Goal: Task Accomplishment & Management: Complete application form

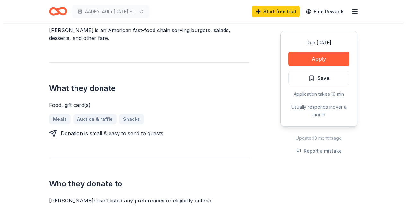
scroll to position [182, 0]
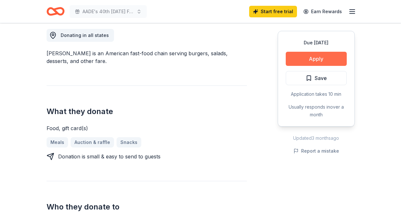
click at [330, 62] on button "Apply" at bounding box center [316, 59] width 61 height 14
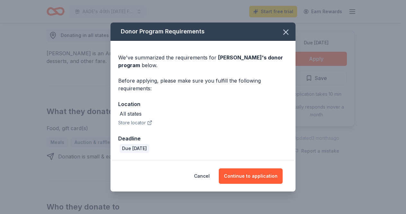
click at [142, 123] on button "Store locator" at bounding box center [135, 123] width 34 height 8
click at [258, 174] on button "Continue to application" at bounding box center [251, 175] width 64 height 15
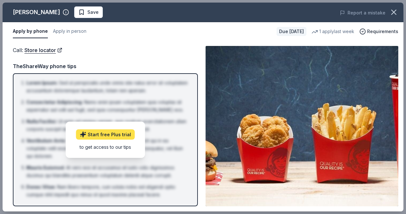
click at [113, 135] on link "Start free Plus trial" at bounding box center [105, 134] width 59 height 10
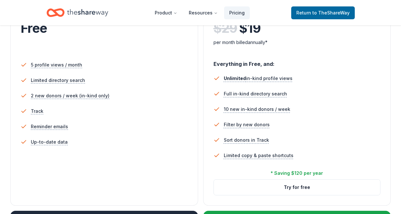
scroll to position [64, 0]
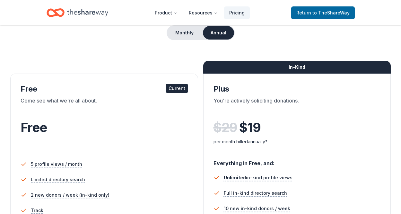
click at [110, 159] on li "5 profile views / month" at bounding box center [104, 163] width 167 height 15
click at [323, 13] on span "to TheShareWay" at bounding box center [331, 12] width 37 height 5
click at [321, 11] on span "to TheShareWay" at bounding box center [331, 12] width 37 height 5
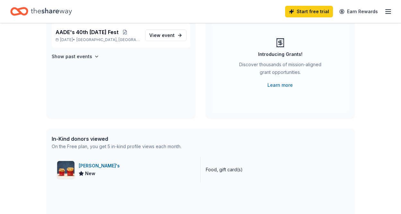
scroll to position [96, 0]
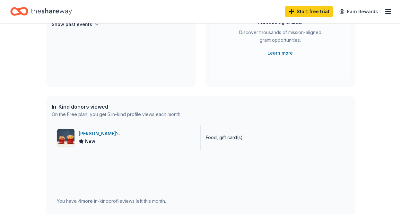
click at [86, 134] on div "[PERSON_NAME]'s" at bounding box center [101, 134] width 44 height 8
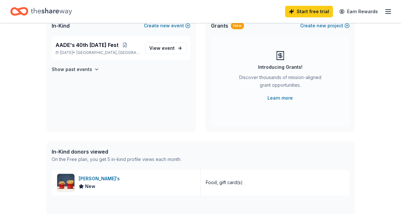
scroll to position [0, 0]
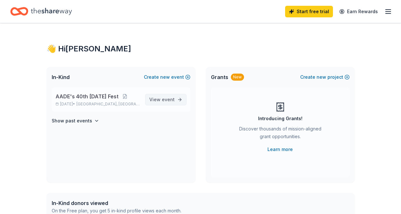
click at [160, 100] on span "View event" at bounding box center [161, 100] width 25 height 8
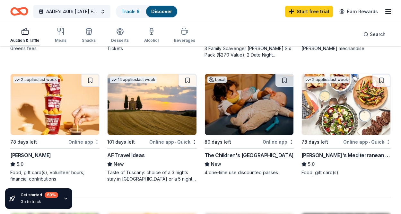
scroll to position [546, 0]
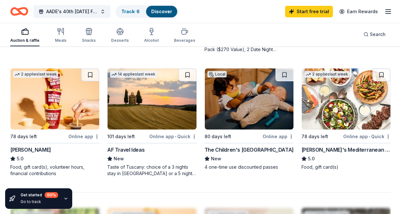
click at [81, 135] on div "Online app" at bounding box center [83, 136] width 31 height 8
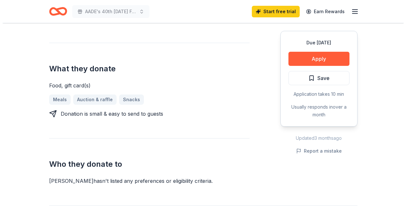
scroll to position [225, 0]
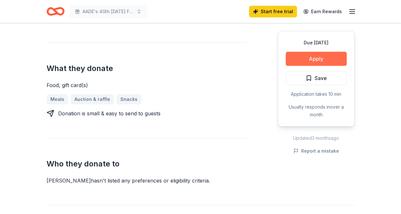
click at [328, 59] on button "Apply" at bounding box center [316, 59] width 61 height 14
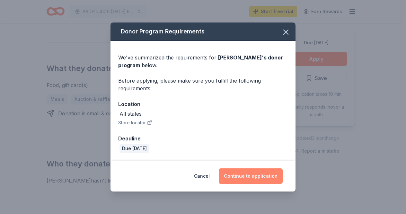
click at [261, 174] on button "Continue to application" at bounding box center [251, 175] width 64 height 15
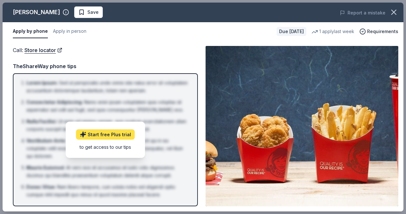
click at [109, 133] on link "Start free Plus trial" at bounding box center [105, 134] width 59 height 10
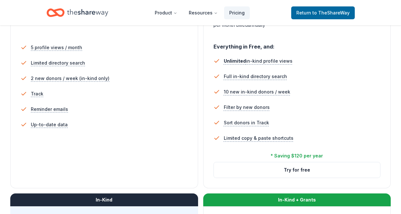
scroll to position [193, 0]
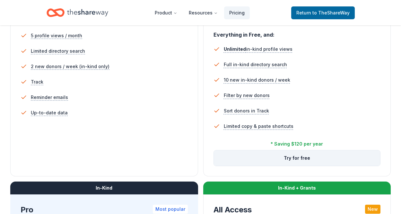
click at [305, 159] on button "Try for free" at bounding box center [297, 157] width 167 height 15
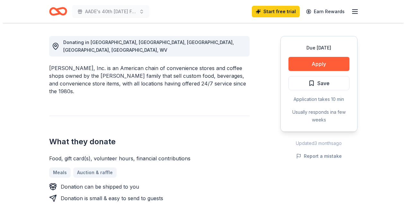
scroll to position [193, 0]
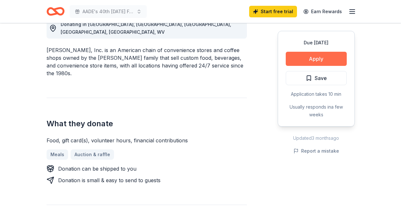
click at [327, 58] on button "Apply" at bounding box center [316, 59] width 61 height 14
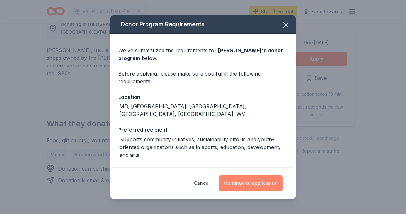
click at [249, 183] on button "Continue to application" at bounding box center [251, 182] width 64 height 15
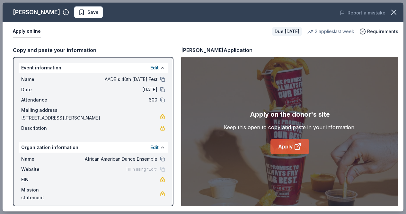
click at [288, 147] on link "Apply" at bounding box center [290, 146] width 39 height 15
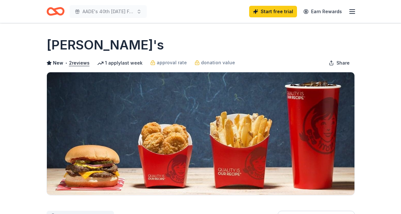
click at [53, 11] on icon "Home" at bounding box center [56, 11] width 18 height 15
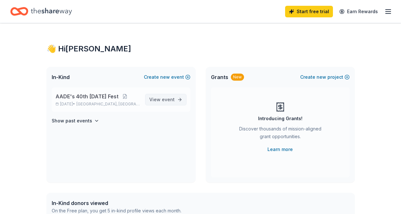
click at [160, 100] on span "View event" at bounding box center [161, 100] width 25 height 8
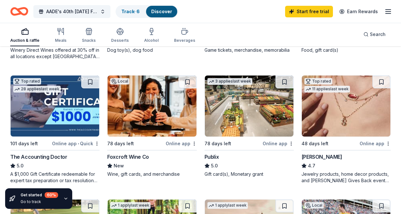
scroll to position [321, 0]
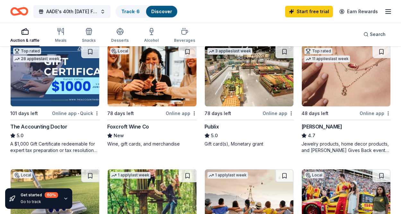
click at [238, 96] on img at bounding box center [249, 75] width 89 height 61
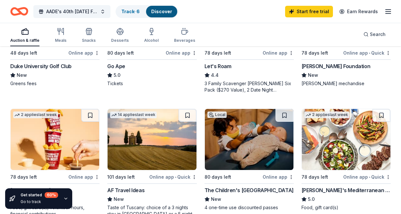
scroll to position [514, 0]
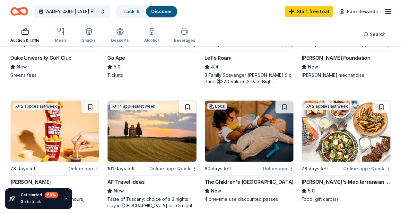
click at [257, 148] on img at bounding box center [249, 131] width 89 height 61
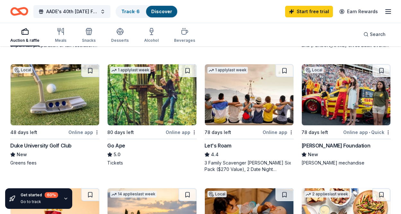
scroll to position [418, 0]
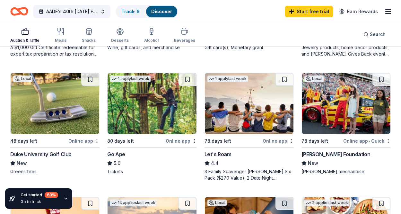
click at [146, 119] on img at bounding box center [152, 103] width 89 height 61
click at [66, 109] on img at bounding box center [55, 103] width 89 height 61
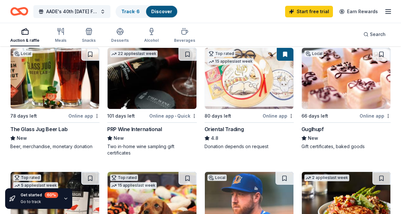
scroll to position [32, 0]
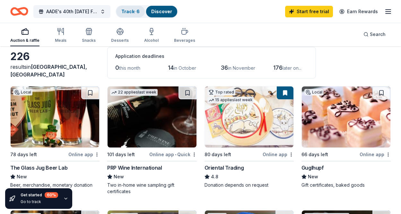
click at [131, 9] on link "Track · 6" at bounding box center [130, 11] width 18 height 5
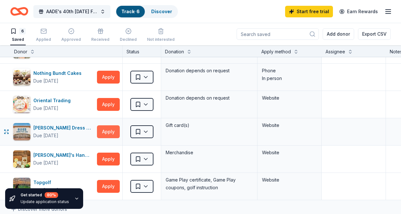
scroll to position [32, 0]
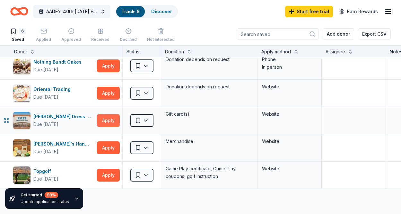
click at [108, 121] on button "Apply" at bounding box center [108, 120] width 23 height 13
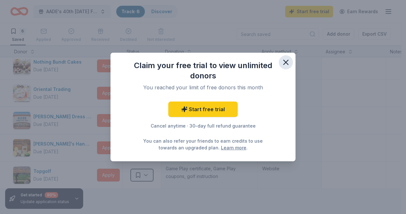
click at [286, 62] on icon "button" at bounding box center [286, 62] width 4 height 4
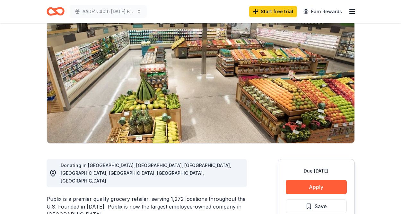
scroll to position [161, 0]
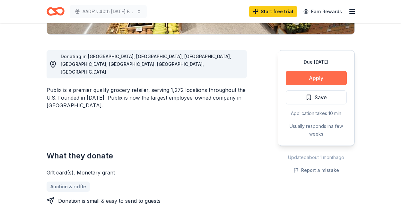
click at [328, 78] on button "Apply" at bounding box center [316, 78] width 61 height 14
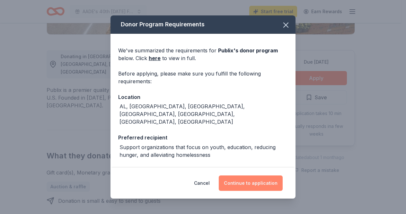
click at [253, 183] on button "Continue to application" at bounding box center [251, 182] width 64 height 15
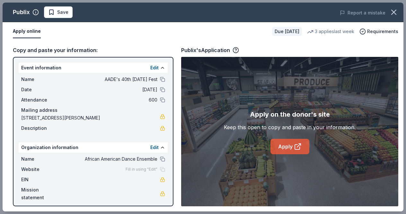
click at [277, 147] on link "Apply" at bounding box center [290, 146] width 39 height 15
click at [393, 11] on icon "button" at bounding box center [393, 12] width 9 height 9
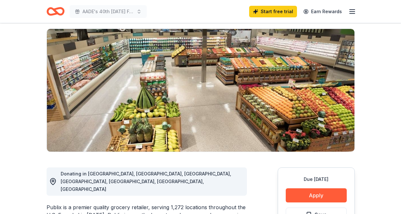
scroll to position [32, 0]
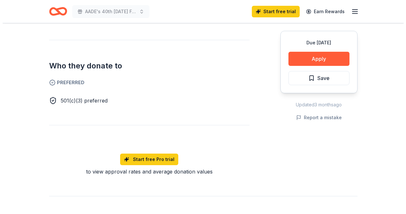
scroll to position [321, 0]
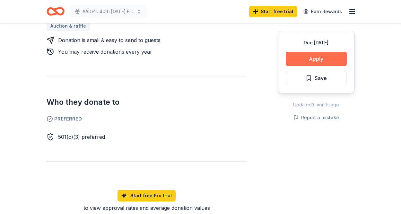
click at [313, 59] on button "Apply" at bounding box center [316, 59] width 61 height 14
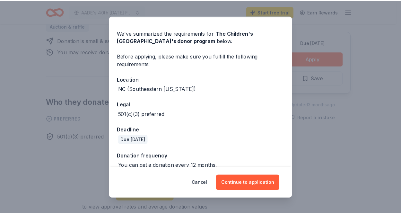
scroll to position [27, 0]
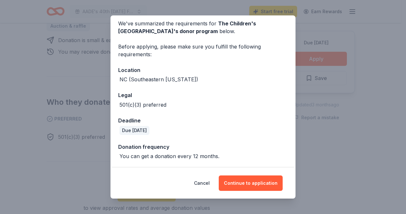
click at [343, 149] on div "Donor Program Requirements We've summarized the requirements for The Children's…" at bounding box center [203, 107] width 406 height 214
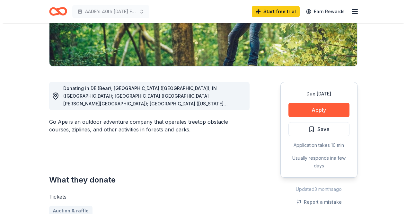
scroll to position [129, 0]
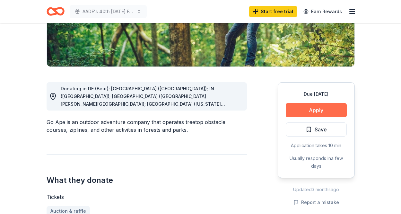
click at [305, 106] on button "Apply" at bounding box center [316, 110] width 61 height 14
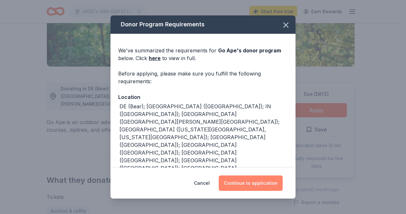
click at [261, 182] on button "Continue to application" at bounding box center [251, 182] width 64 height 15
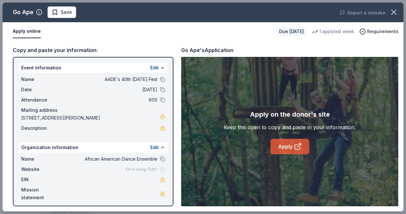
click at [288, 144] on link "Apply" at bounding box center [290, 146] width 39 height 15
